Goal: Information Seeking & Learning: Check status

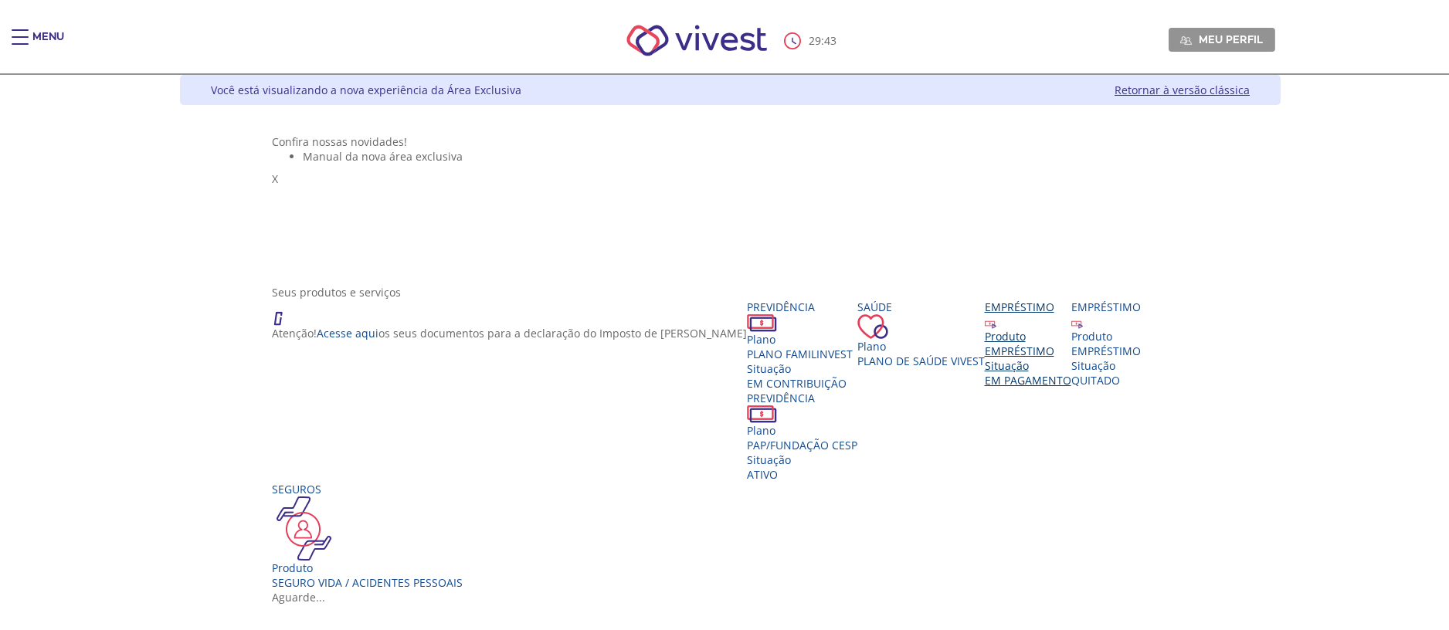
click at [1071, 388] on span "EM PAGAMENTO" at bounding box center [1028, 380] width 86 height 15
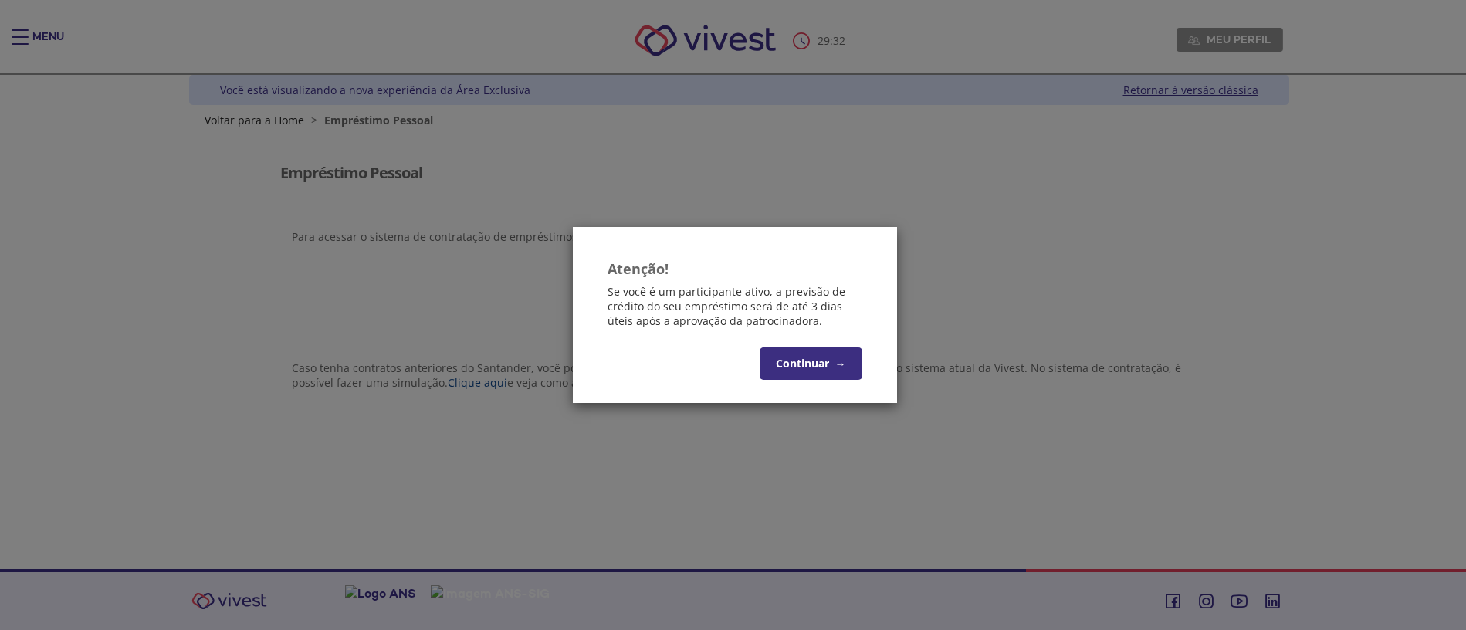
click at [842, 361] on span "→" at bounding box center [840, 363] width 11 height 15
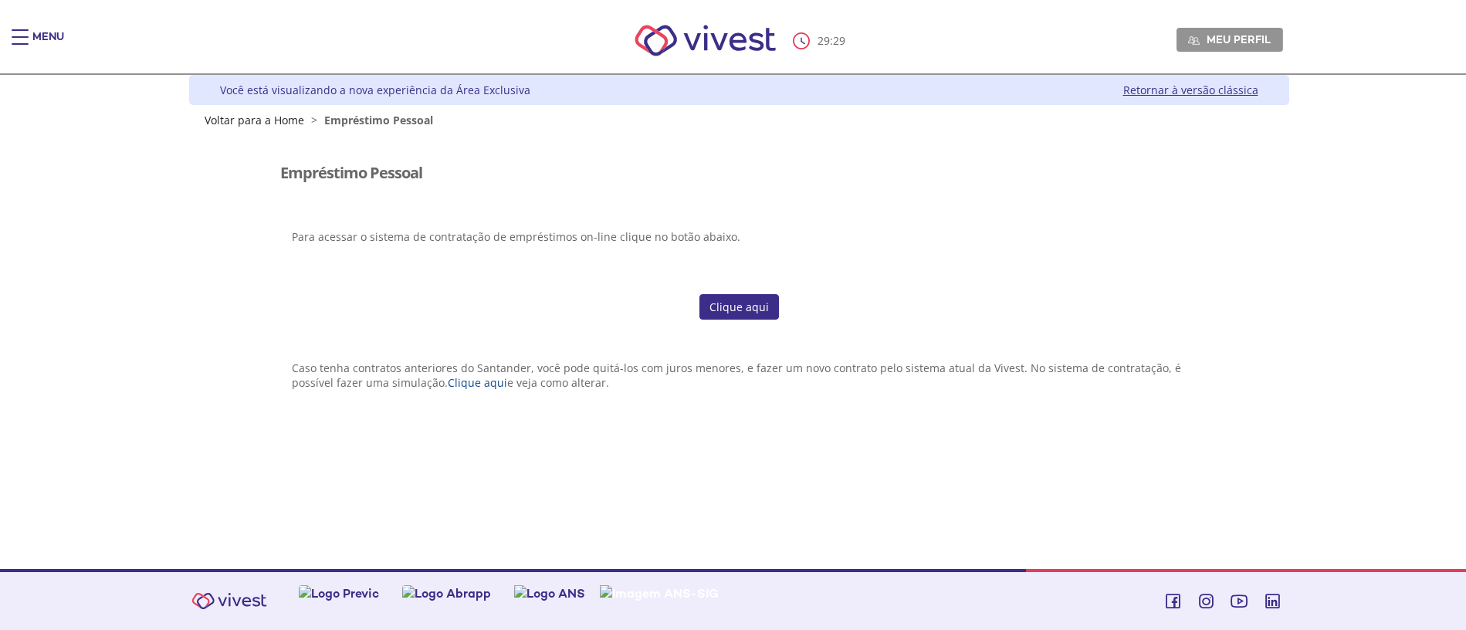
click at [734, 316] on link "Clique aqui" at bounding box center [740, 307] width 80 height 26
click at [50, 35] on div "Menu" at bounding box center [48, 44] width 32 height 31
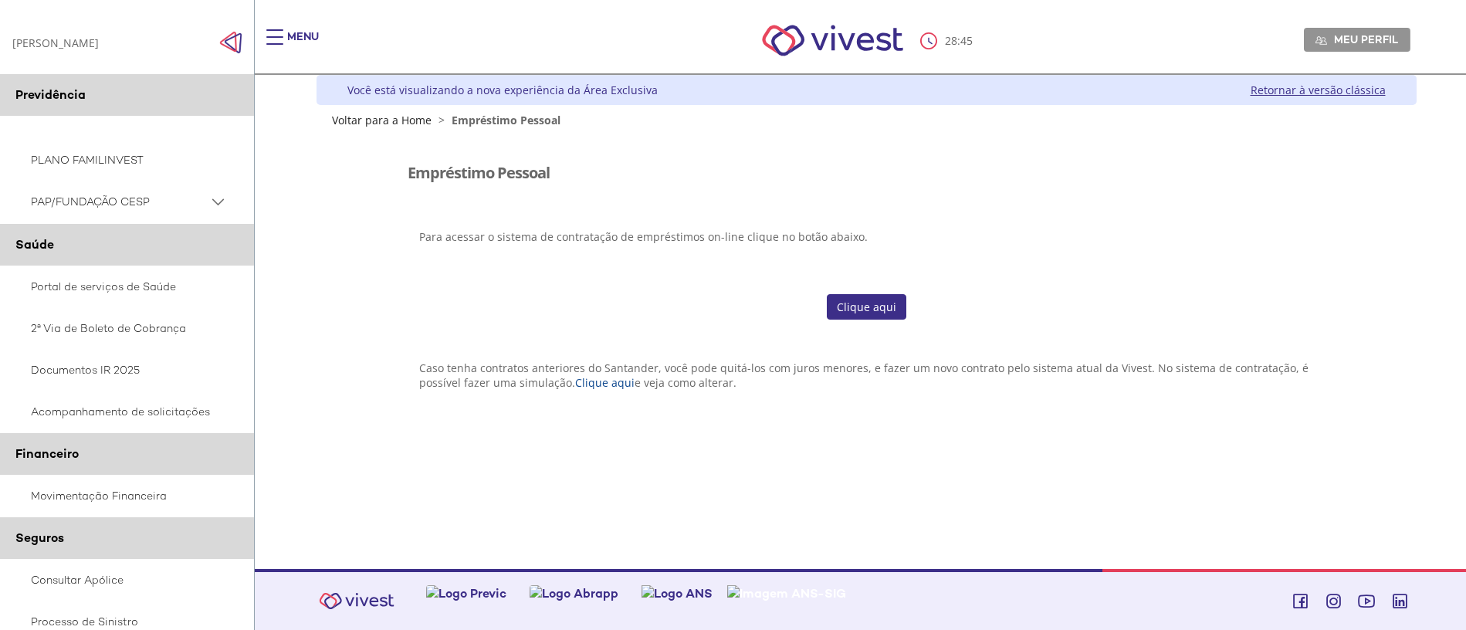
click at [460, 25] on div "28 : 45 Meu perfil Alterar Senha Sair" at bounding box center [860, 41] width 1100 height 66
click at [866, 36] on img "Main header" at bounding box center [832, 41] width 175 height 66
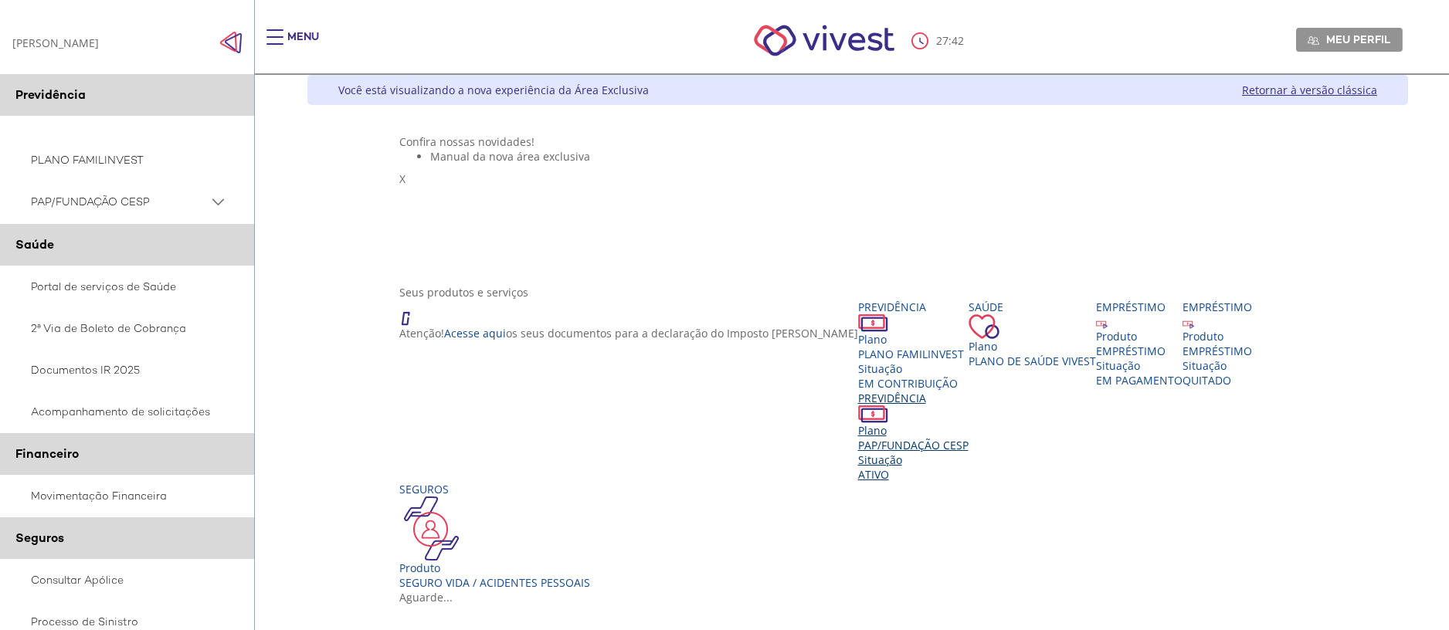
click at [923, 452] on span "PAP/FUNDAÇÃO CESP" at bounding box center [913, 445] width 110 height 15
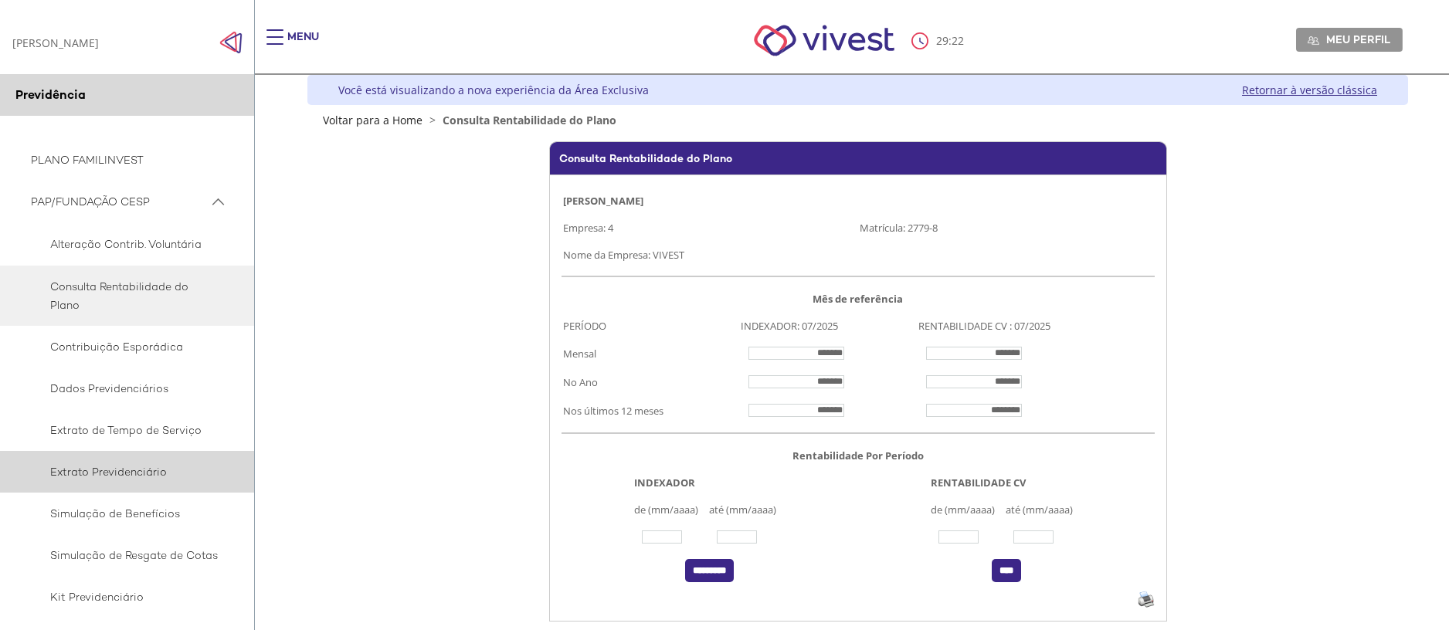
click at [114, 479] on span "Extrato Previdenciário" at bounding box center [125, 472] width 188 height 19
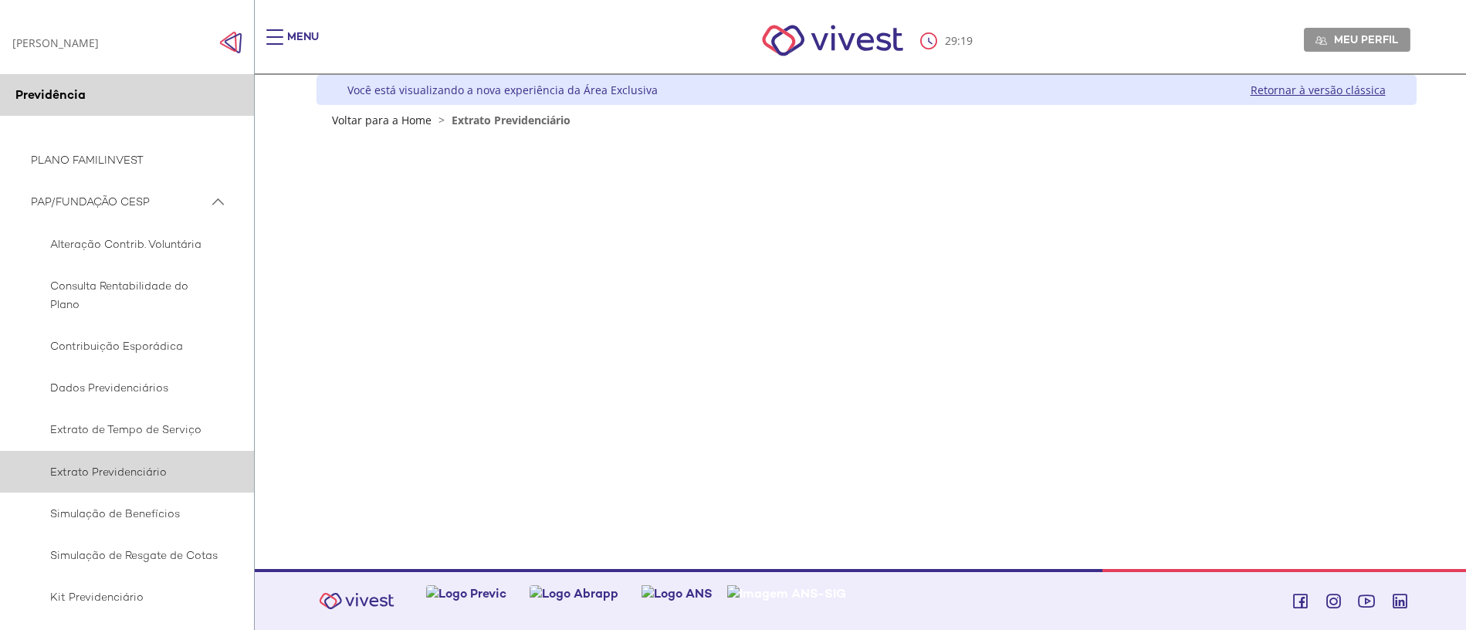
click at [118, 477] on span "Extrato Previdenciário" at bounding box center [125, 472] width 188 height 19
click at [1333, 86] on link "Retornar à versão clássica" at bounding box center [1318, 90] width 135 height 15
